Goal: Task Accomplishment & Management: Use online tool/utility

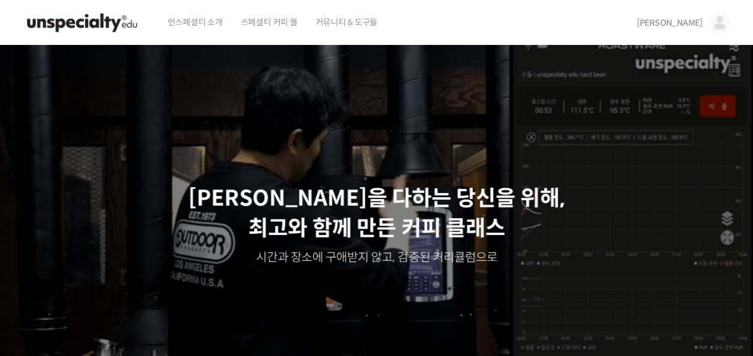
click at [693, 20] on span "[PERSON_NAME]" at bounding box center [669, 22] width 66 height 11
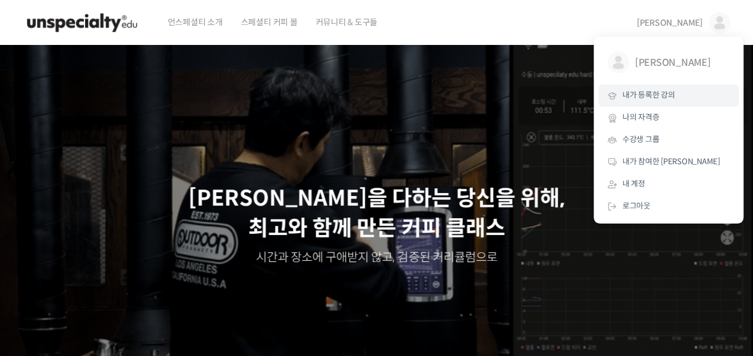
click at [682, 98] on link "내가 등록한 강의" at bounding box center [668, 95] width 140 height 22
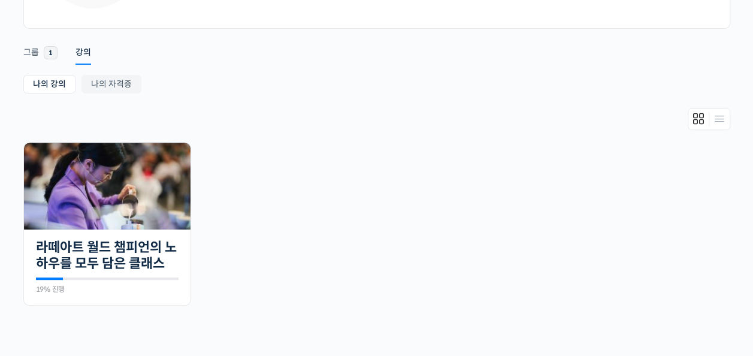
scroll to position [168, 0]
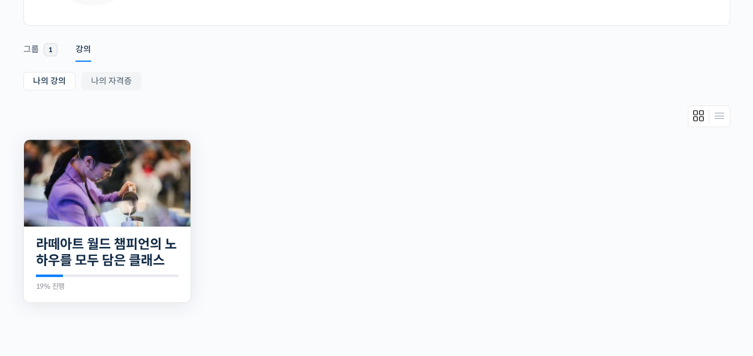
click at [114, 188] on img at bounding box center [107, 183] width 166 height 87
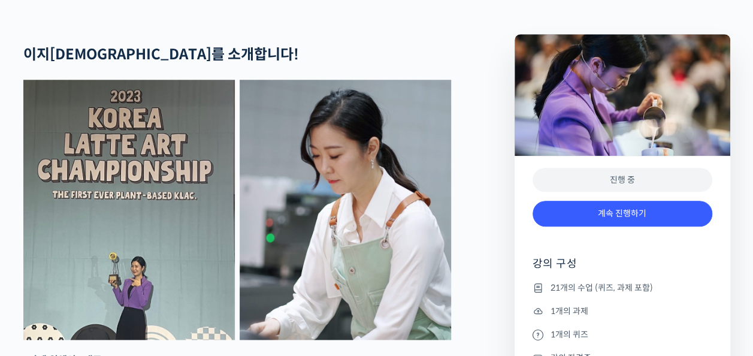
scroll to position [479, 0]
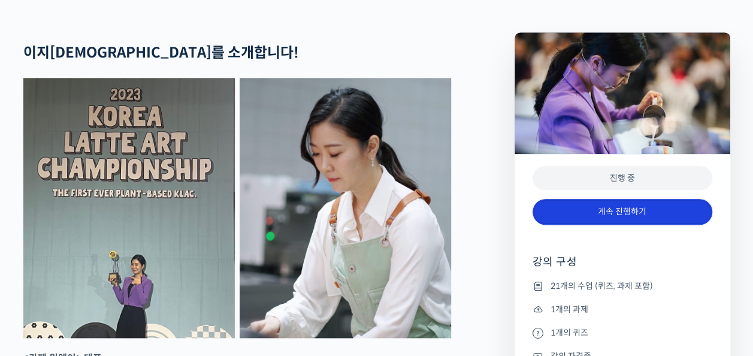
click at [667, 225] on link "계속 진행하기" at bounding box center [622, 212] width 180 height 26
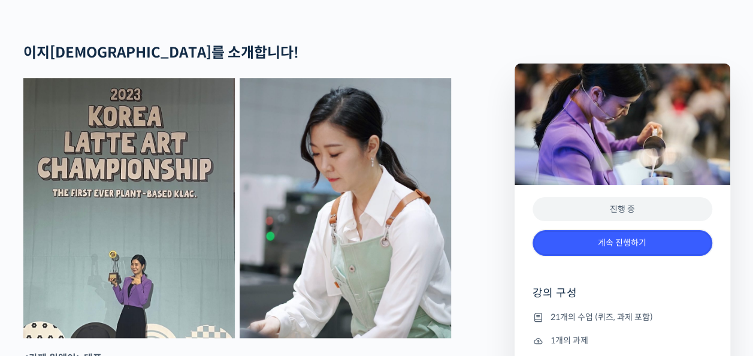
scroll to position [699, 0]
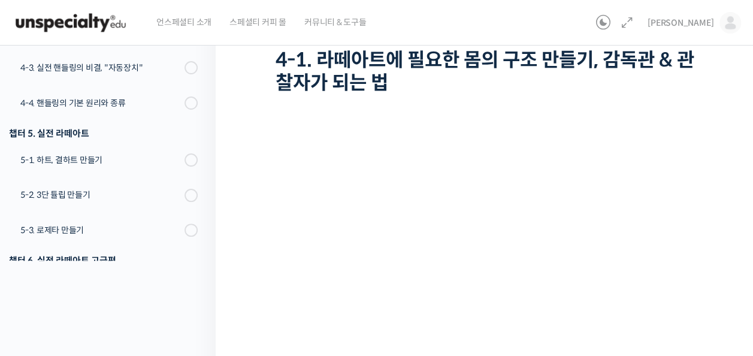
scroll to position [144, 0]
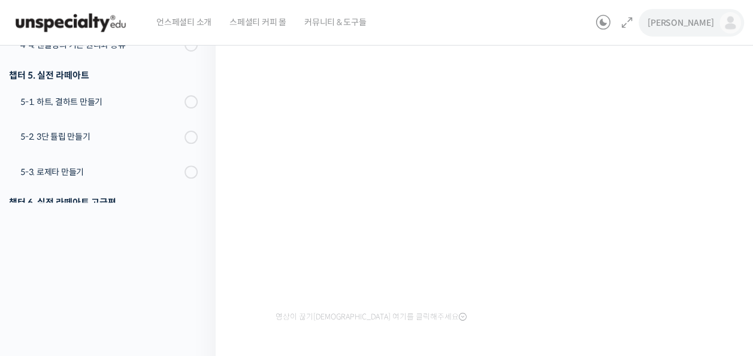
click at [706, 15] on link "[PERSON_NAME]" at bounding box center [693, 23] width 93 height 46
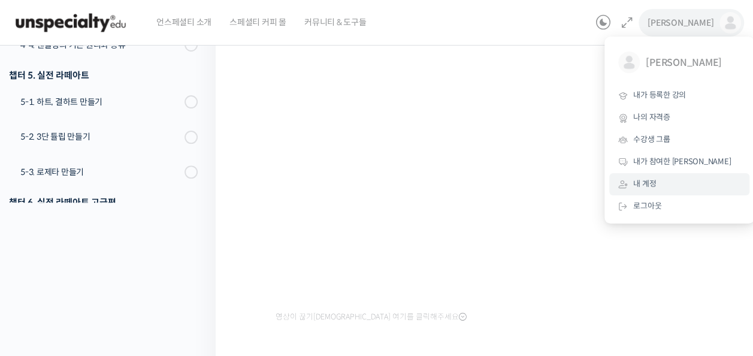
click at [693, 194] on link "내 계정" at bounding box center [679, 184] width 140 height 22
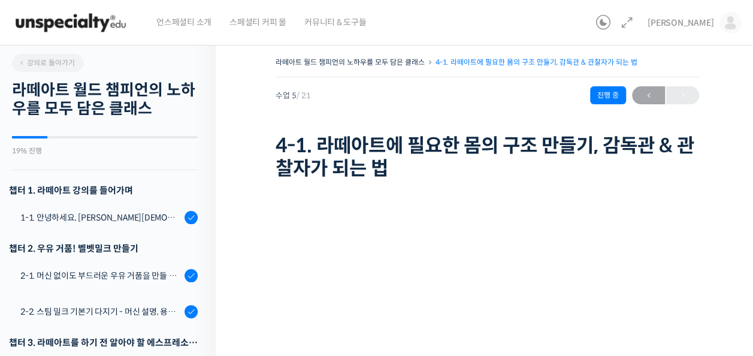
scroll to position [344, 0]
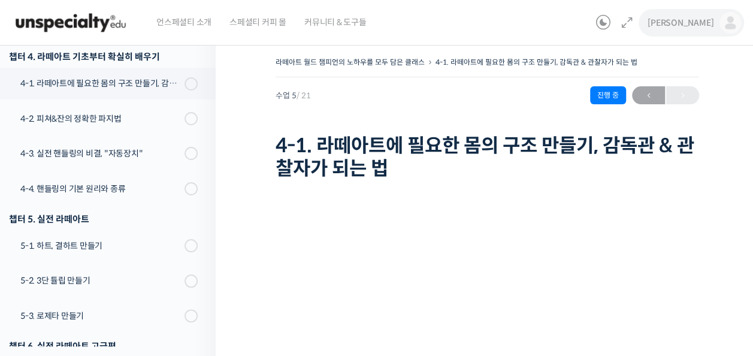
click at [713, 24] on span "[PERSON_NAME]" at bounding box center [680, 22] width 66 height 11
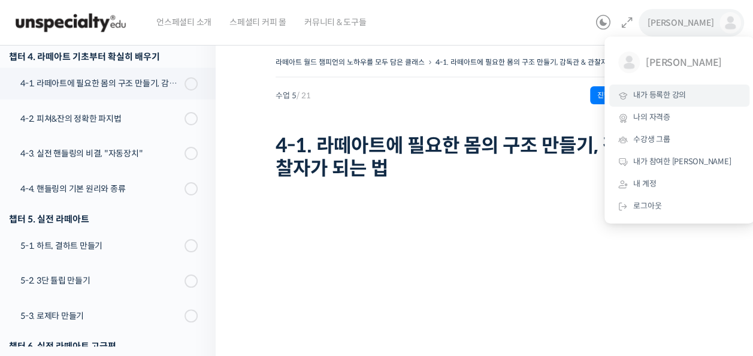
click at [685, 98] on span "내가 등록한 강의" at bounding box center [659, 95] width 53 height 10
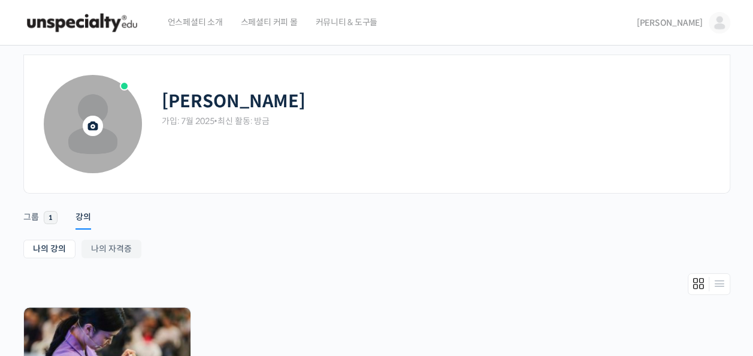
click at [74, 122] on span at bounding box center [93, 124] width 98 height 98
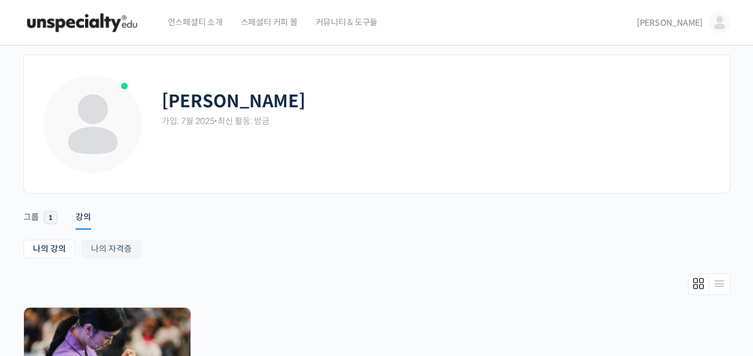
click at [200, 20] on span "언스페셜티 소개" at bounding box center [195, 22] width 55 height 46
click at [722, 33] on link "[PERSON_NAME]" at bounding box center [682, 23] width 93 height 46
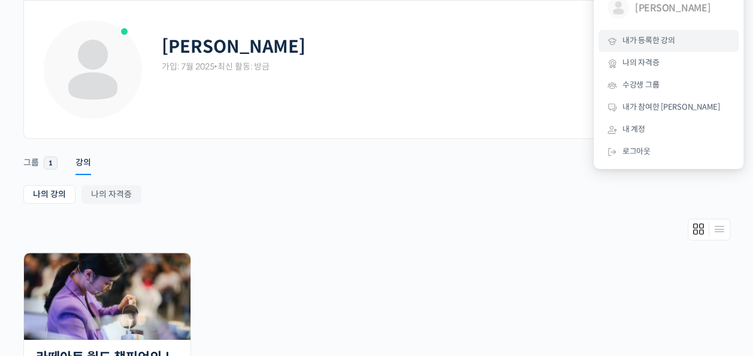
scroll to position [77, 0]
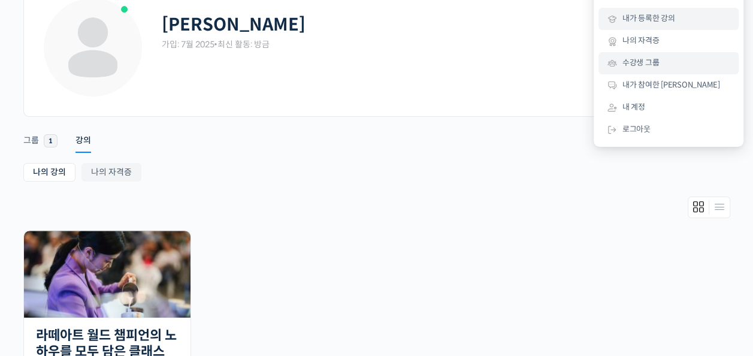
click at [698, 57] on link "수강생 그룹" at bounding box center [668, 63] width 140 height 22
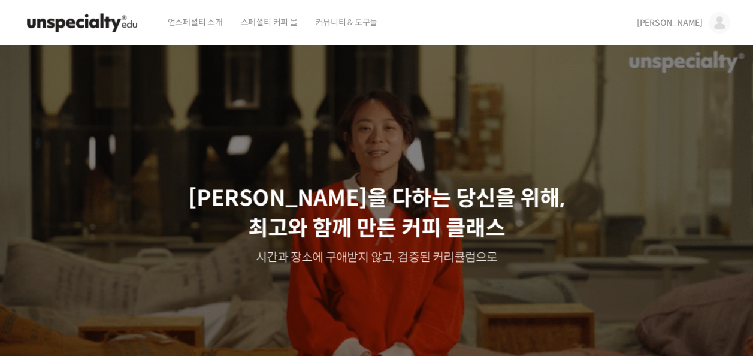
click at [717, 25] on img at bounding box center [719, 23] width 22 height 22
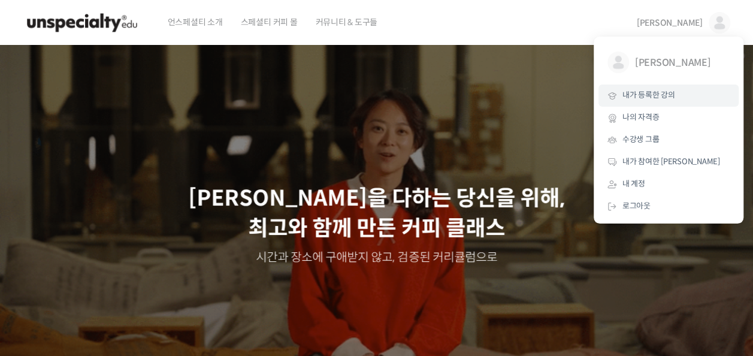
click at [683, 105] on link "내가 등록한 강의" at bounding box center [668, 95] width 140 height 22
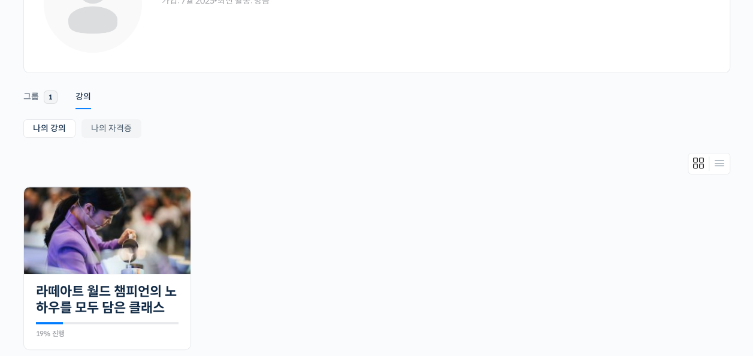
scroll to position [117, 0]
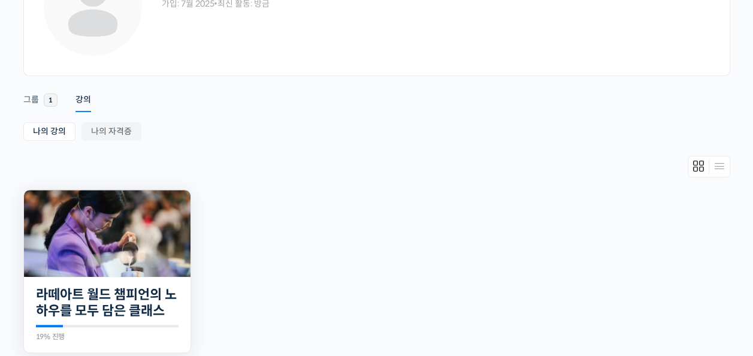
click at [168, 235] on img at bounding box center [107, 233] width 166 height 87
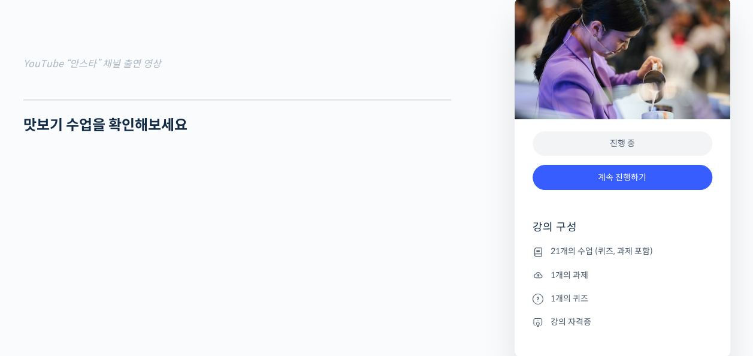
scroll to position [1343, 0]
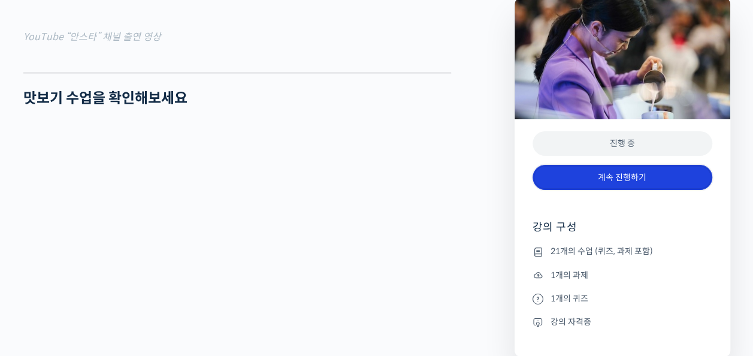
click at [635, 171] on link "계속 진행하기" at bounding box center [622, 178] width 180 height 26
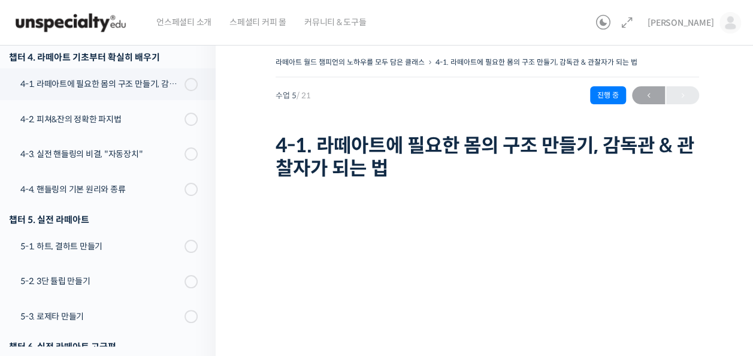
scroll to position [344, 0]
click at [752, 50] on html "언스페셜티 소개 스페셜티 커피 몰 커뮤니티 & 도구들 [PERSON_NAME] [PERSON_NAME] @kimgw28571753055512 …" at bounding box center [376, 178] width 753 height 356
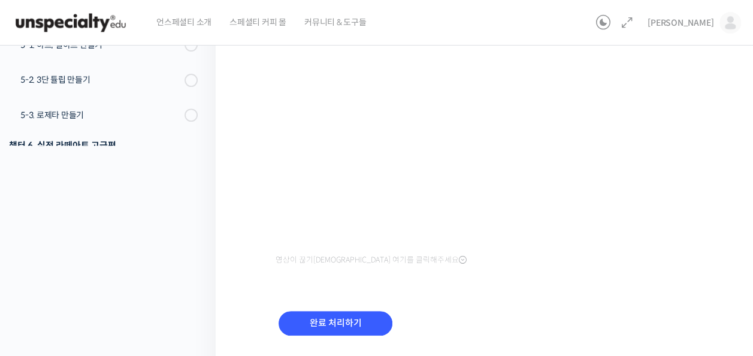
scroll to position [231, 0]
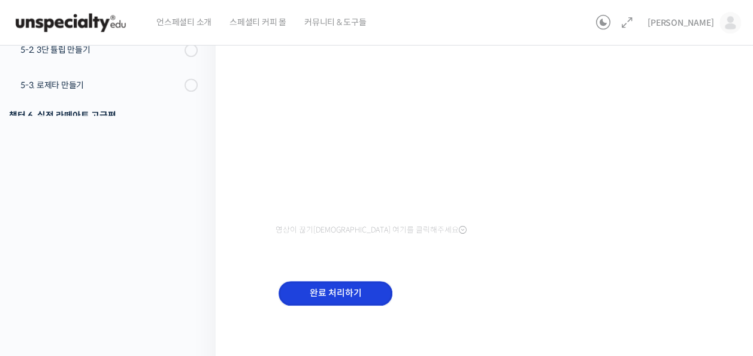
click at [371, 287] on input "완료 처리하기" at bounding box center [335, 293] width 114 height 25
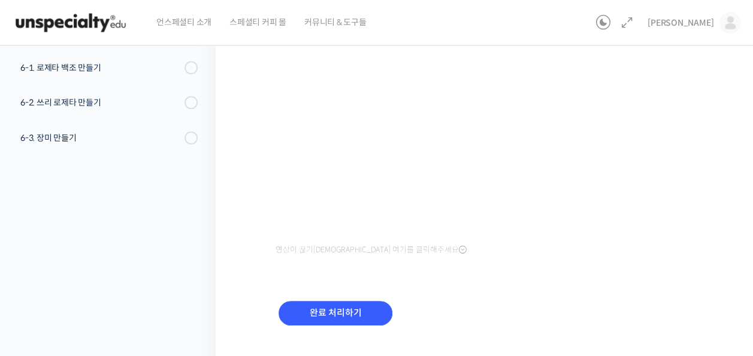
scroll to position [193, 0]
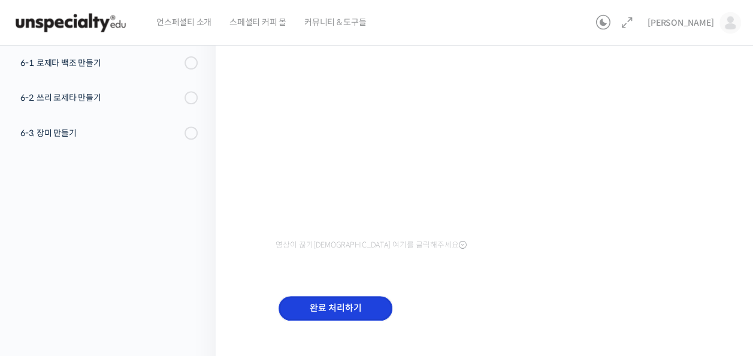
click at [342, 298] on input "완료 처리하기" at bounding box center [335, 308] width 114 height 25
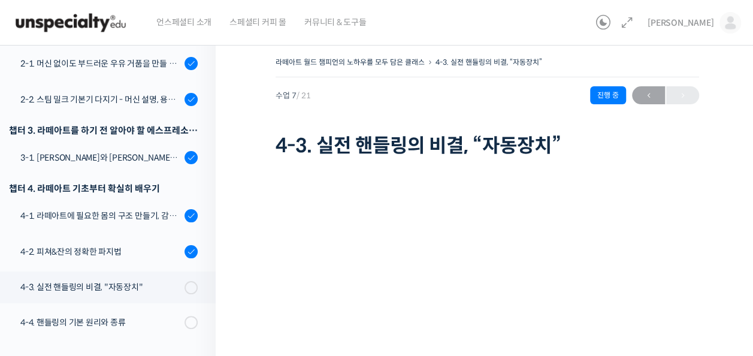
scroll to position [207, 0]
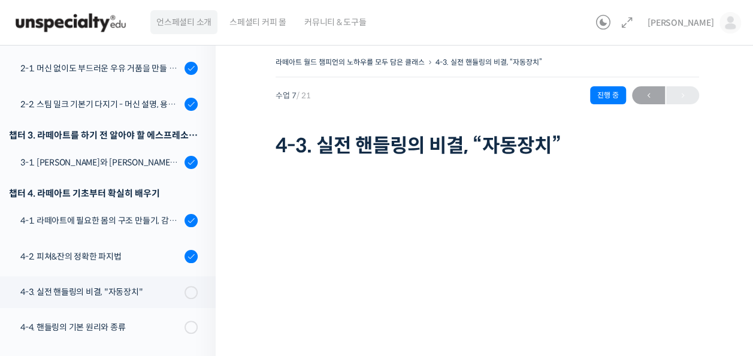
click at [187, 17] on span "언스페셜티 소개" at bounding box center [183, 22] width 55 height 46
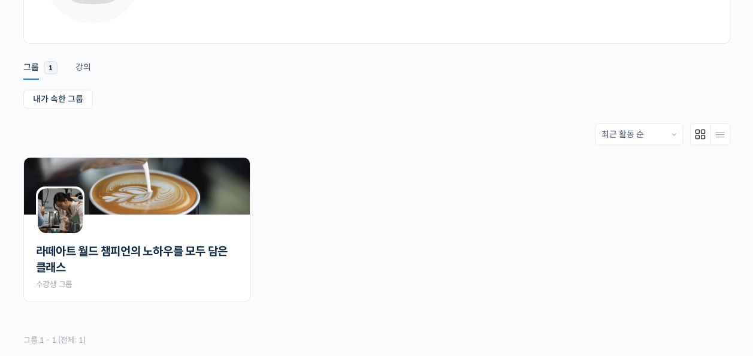
scroll to position [148, 0]
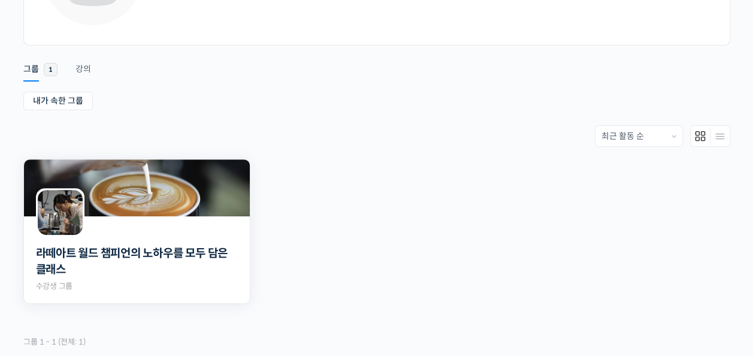
click at [155, 222] on div at bounding box center [137, 226] width 226 height 20
click at [134, 208] on img at bounding box center [137, 187] width 226 height 57
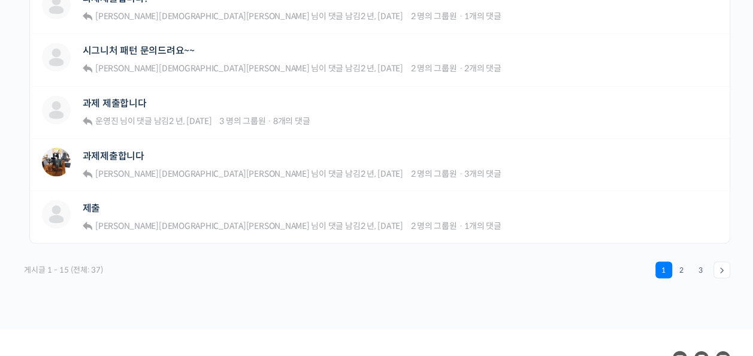
scroll to position [1071, 0]
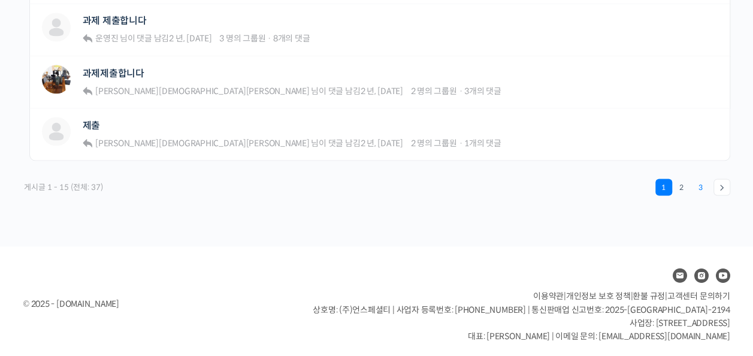
click at [701, 187] on link "3" at bounding box center [700, 186] width 17 height 17
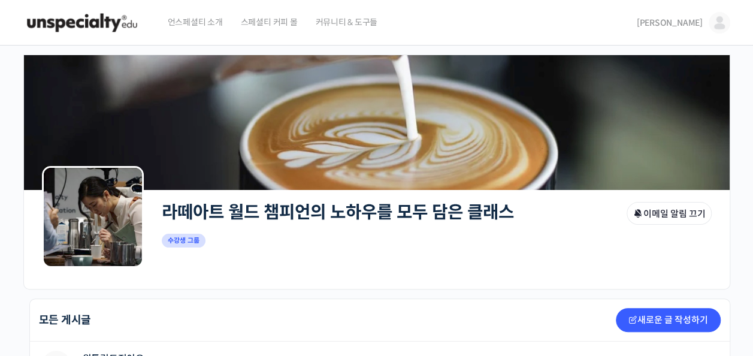
click at [352, 22] on span "커뮤니티 & 도구들" at bounding box center [346, 22] width 62 height 46
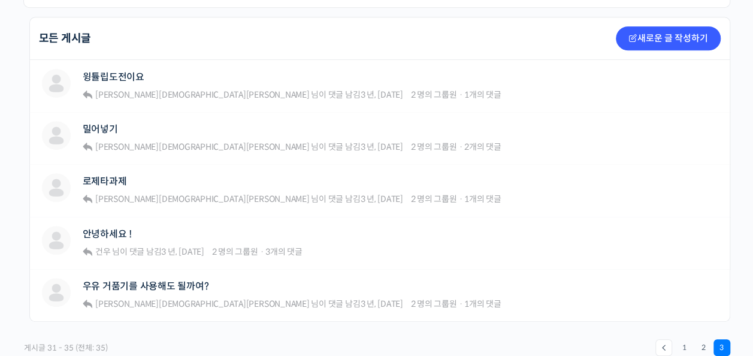
scroll to position [444, 0]
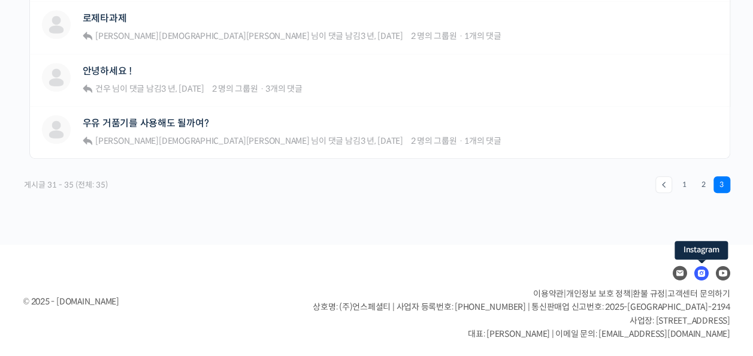
click at [699, 266] on icon at bounding box center [701, 273] width 14 height 14
